Goal: Information Seeking & Learning: Learn about a topic

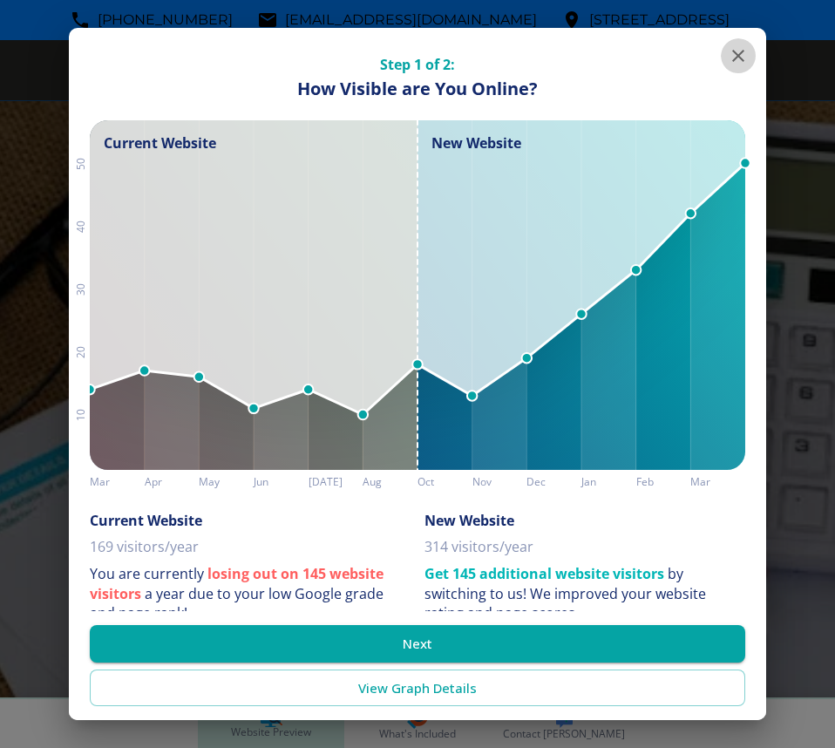
click at [732, 54] on icon "button" at bounding box center [738, 56] width 12 height 12
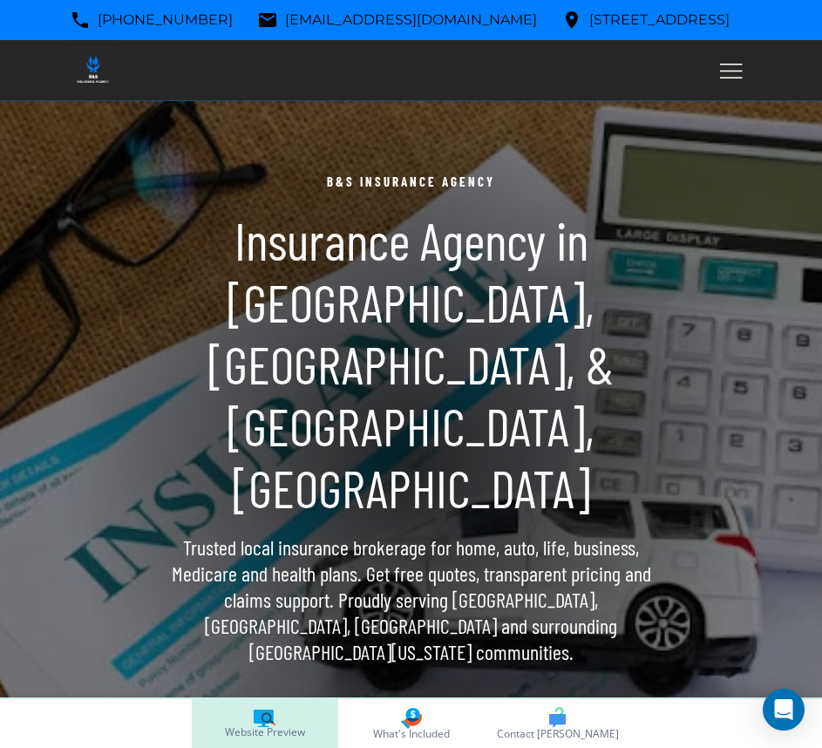
click at [710, 66] on div at bounding box center [411, 70] width 822 height 61
click at [717, 67] on button "Toggle hamburger navigation menu" at bounding box center [731, 71] width 42 height 42
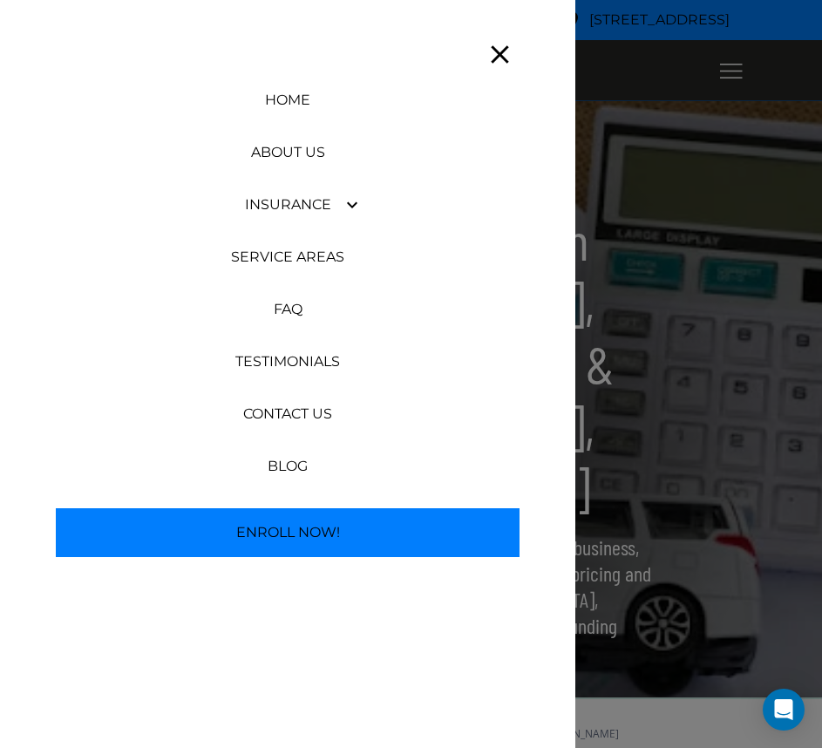
click at [372, 200] on div "INSURANCE" at bounding box center [287, 205] width 575 height 52
click at [354, 205] on icon "button" at bounding box center [352, 205] width 10 height 6
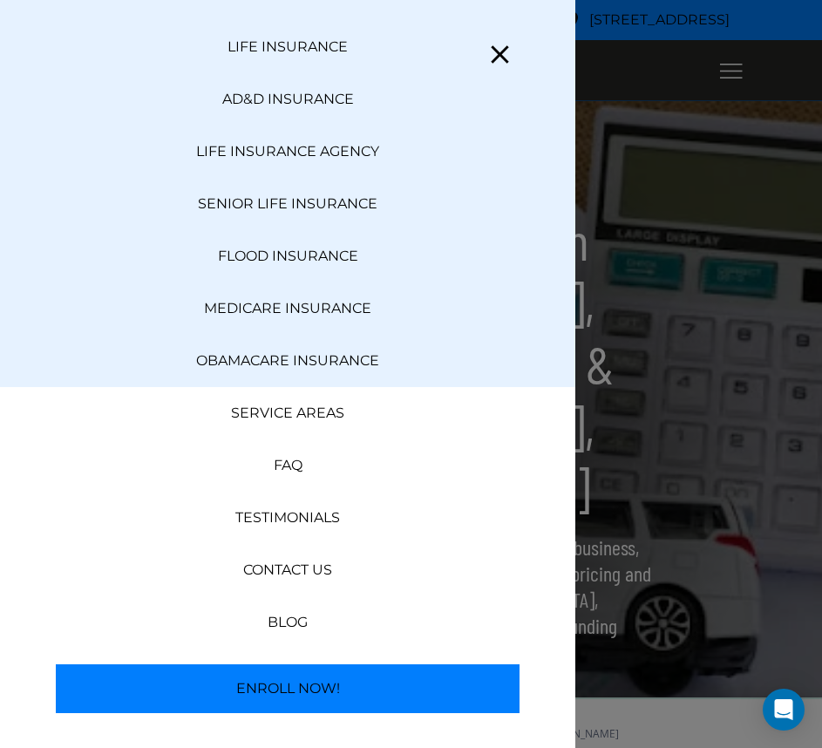
scroll to position [785, 0]
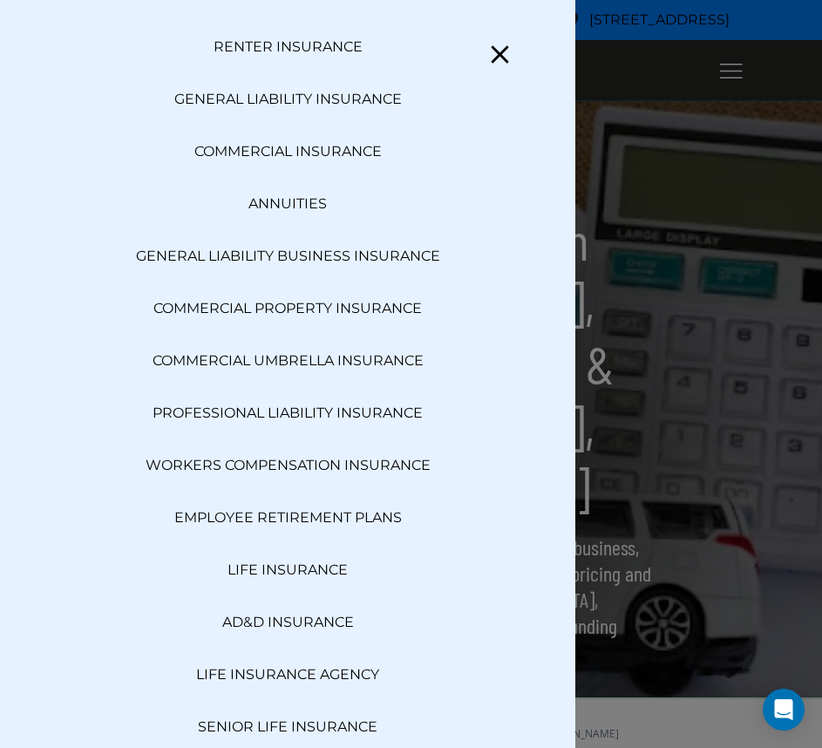
click at [487, 61] on icon "button" at bounding box center [500, 54] width 31 height 31
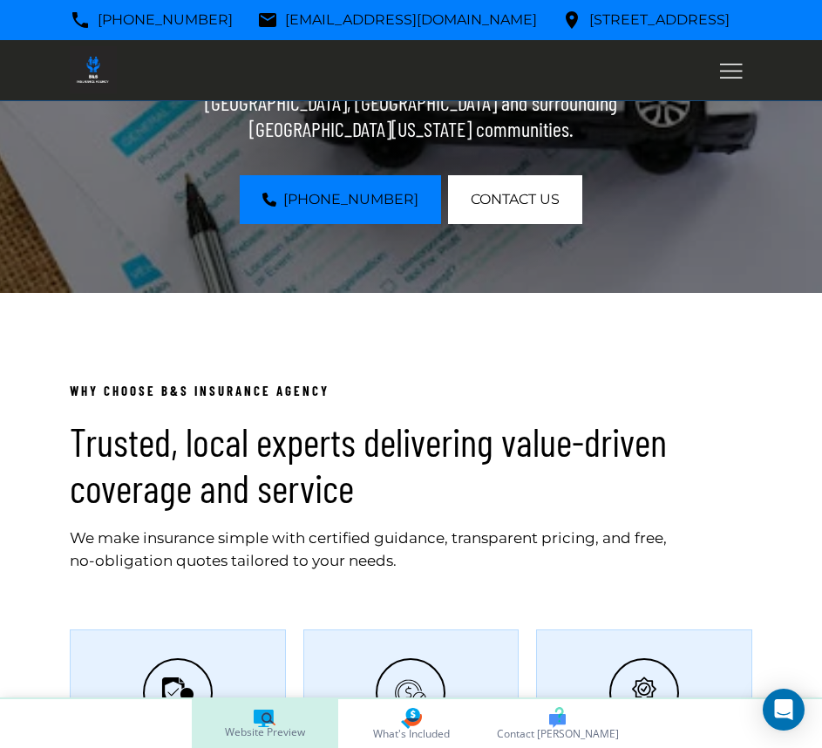
scroll to position [0, 0]
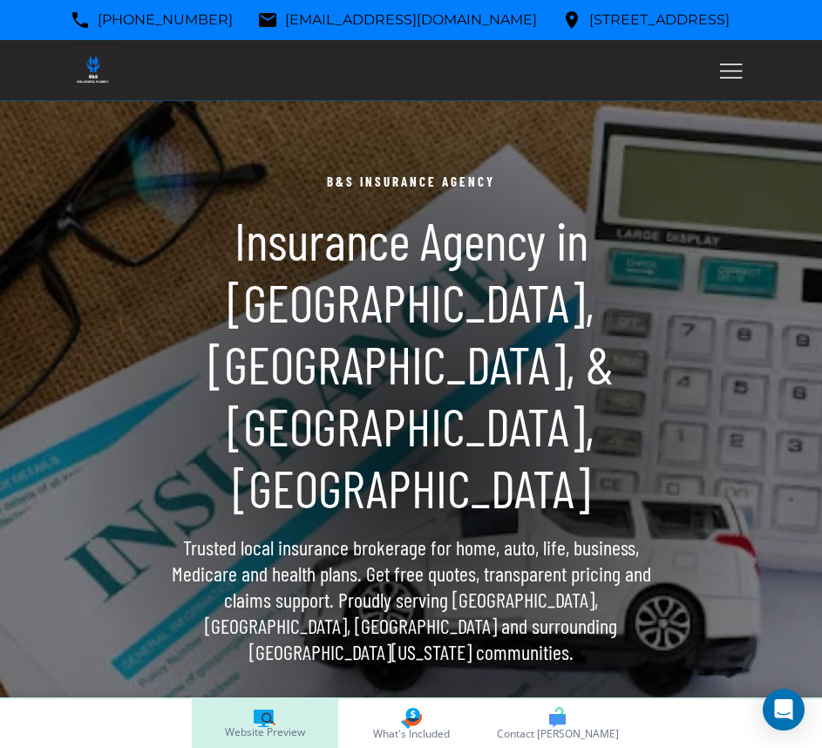
click at [160, 253] on div at bounding box center [411, 458] width 715 height 715
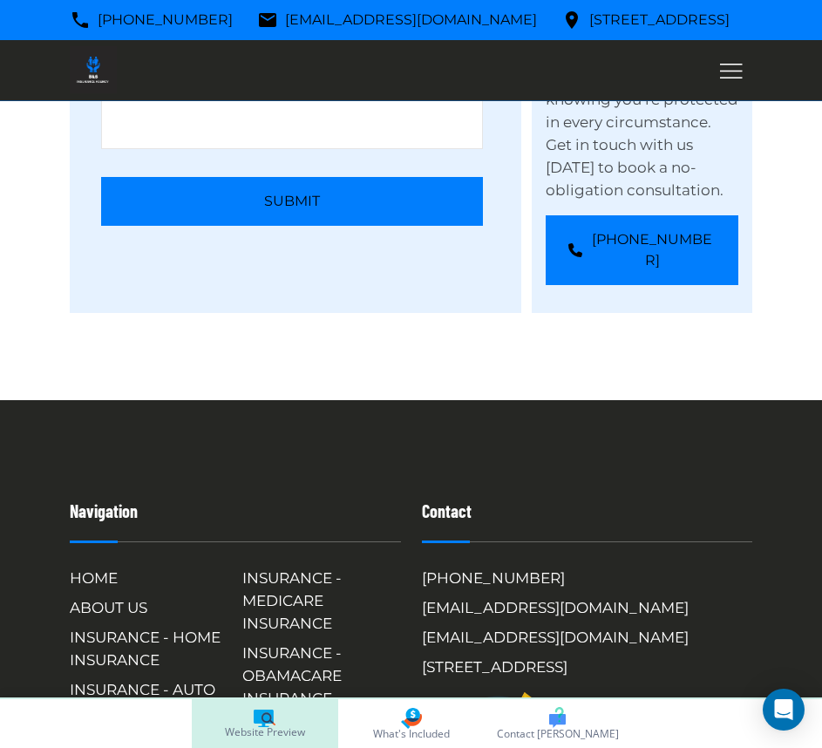
scroll to position [8845, 0]
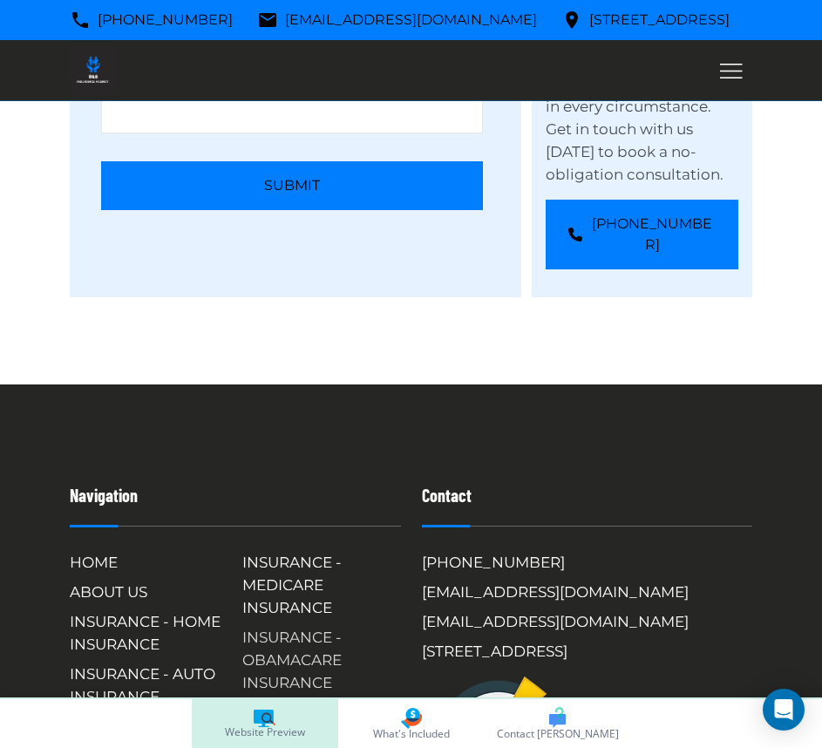
click at [313, 626] on h6 "INSURANCE - OBAMACARE INSURANCE" at bounding box center [321, 660] width 159 height 68
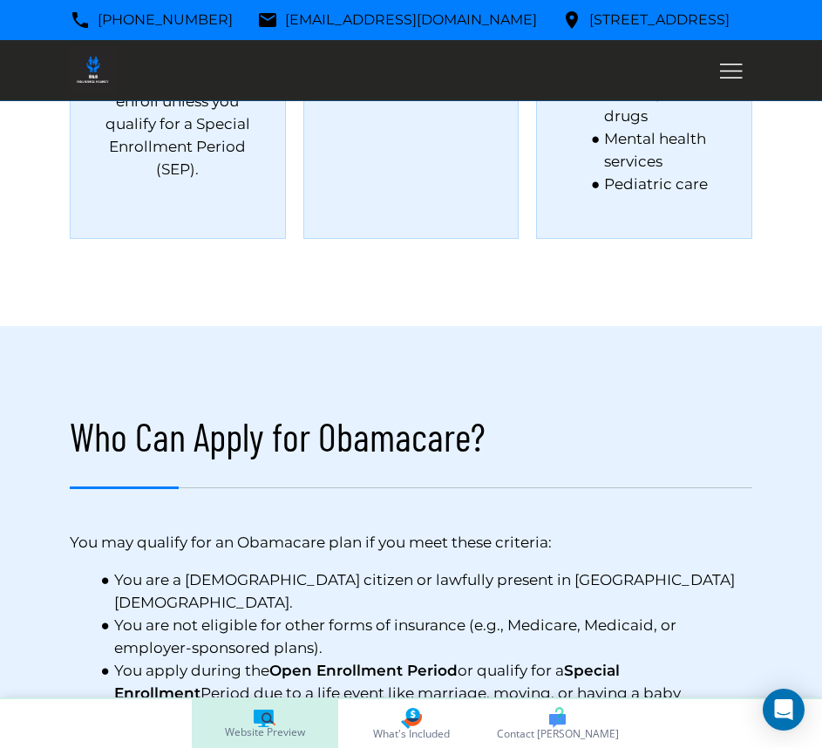
scroll to position [3050, 0]
